Goal: Task Accomplishment & Management: Use online tool/utility

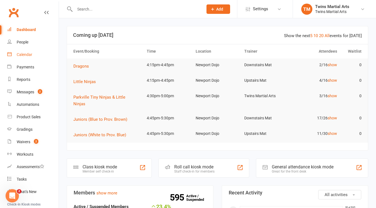
click at [24, 54] on div "Calendar" at bounding box center [25, 54] width 16 height 4
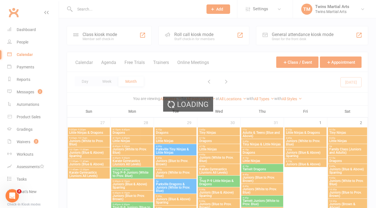
click at [202, 34] on div "Loading" at bounding box center [188, 104] width 376 height 208
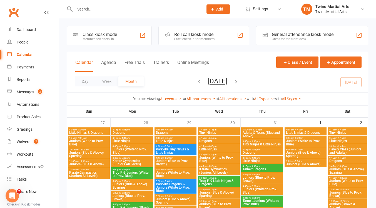
click at [200, 36] on div "Roll call kiosk mode" at bounding box center [194, 34] width 40 height 5
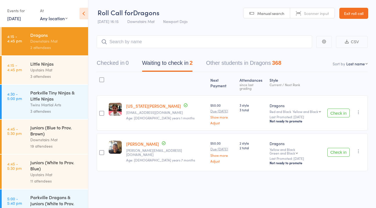
click at [56, 131] on div "Juniors (Blue to Prov. Brown)" at bounding box center [56, 131] width 53 height 12
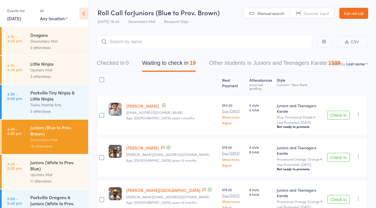
click at [338, 111] on button "Check in" at bounding box center [338, 115] width 22 height 9
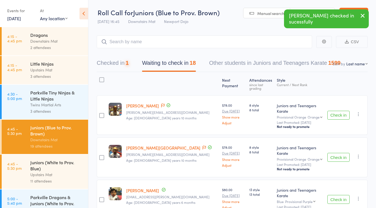
click at [335, 112] on button "Check in" at bounding box center [338, 115] width 22 height 9
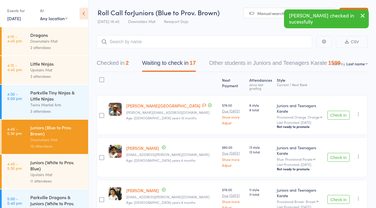
click at [332, 111] on button "Check in" at bounding box center [338, 115] width 22 height 9
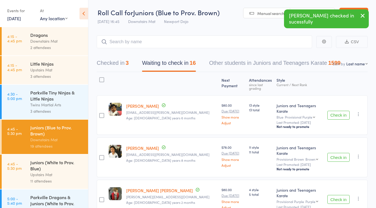
click at [330, 111] on button "Check in" at bounding box center [338, 115] width 22 height 9
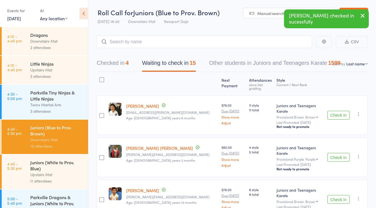
click at [336, 111] on button "Check in" at bounding box center [338, 115] width 22 height 9
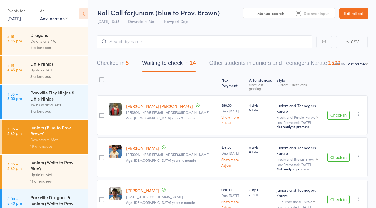
click at [331, 111] on button "Check in" at bounding box center [338, 115] width 22 height 9
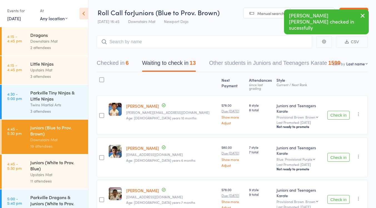
click at [332, 111] on button "Check in" at bounding box center [338, 115] width 22 height 9
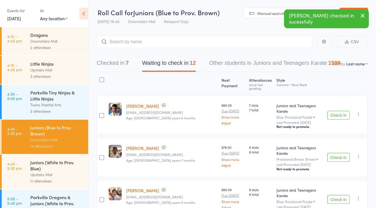
click at [335, 111] on button "Check in" at bounding box center [338, 115] width 22 height 9
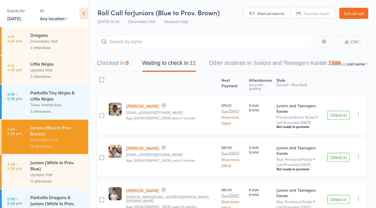
click at [331, 111] on button "Check in" at bounding box center [338, 115] width 22 height 9
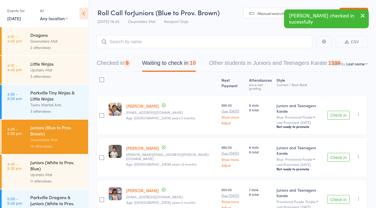
click at [334, 111] on button "Check in" at bounding box center [338, 115] width 22 height 9
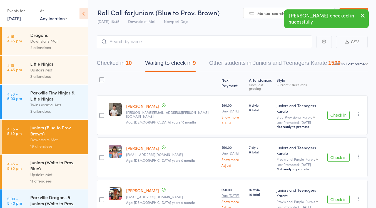
click at [337, 111] on button "Check in" at bounding box center [338, 115] width 22 height 9
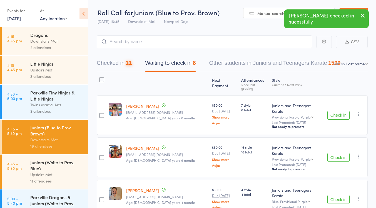
click at [330, 111] on button "Check in" at bounding box center [338, 115] width 22 height 9
click at [333, 111] on button "Check in" at bounding box center [338, 115] width 22 height 9
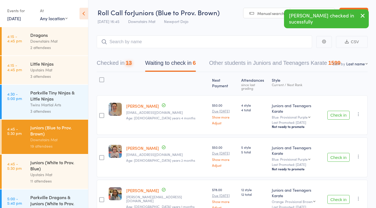
click at [336, 111] on button "Check in" at bounding box center [338, 115] width 22 height 9
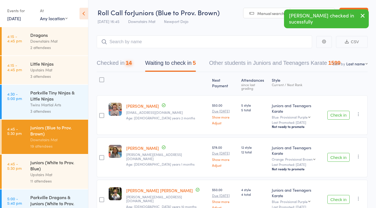
click at [335, 111] on button "Check in" at bounding box center [338, 115] width 22 height 9
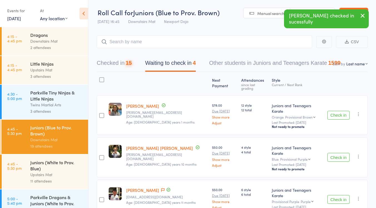
click at [336, 111] on button "Check in" at bounding box center [338, 115] width 22 height 9
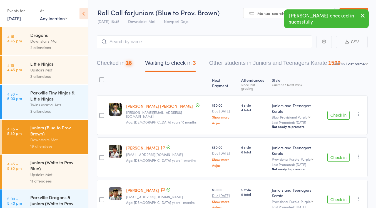
click at [335, 111] on button "Check in" at bounding box center [338, 115] width 22 height 9
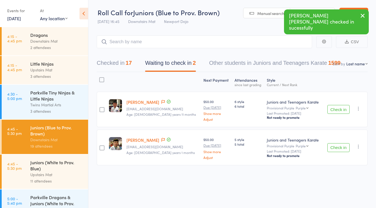
click at [332, 111] on button "Check in" at bounding box center [338, 109] width 22 height 9
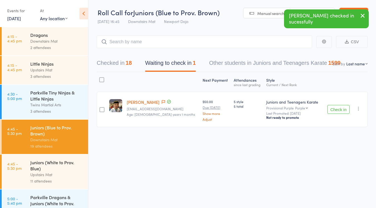
click at [333, 109] on button "Check in" at bounding box center [338, 109] width 22 height 9
